Goal: Task Accomplishment & Management: Manage account settings

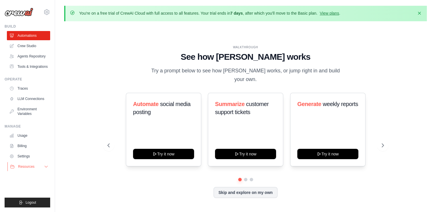
click at [29, 164] on span "Resources" at bounding box center [26, 166] width 16 height 5
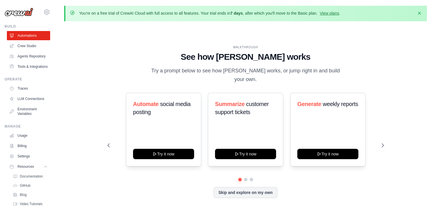
drag, startPoint x: 222, startPoint y: 15, endPoint x: 279, endPoint y: 12, distance: 56.3
click at [279, 12] on p "You're on a free trial of CrewAI Cloud with full access to all features. Your t…" at bounding box center [209, 13] width 261 height 6
click at [279, 13] on p "You're on a free trial of CrewAI Cloud with full access to all features. Your t…" at bounding box center [209, 13] width 261 height 6
click at [50, 14] on div "[EMAIL_ADDRESS][DOMAIN_NAME] Settings Build Automations" at bounding box center [27, 106] width 55 height 212
click at [49, 13] on icon at bounding box center [46, 12] width 7 height 7
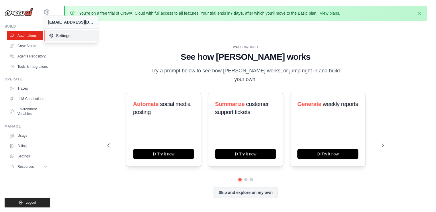
click at [55, 35] on span "Settings" at bounding box center [71, 36] width 45 height 6
